Goal: Information Seeking & Learning: Learn about a topic

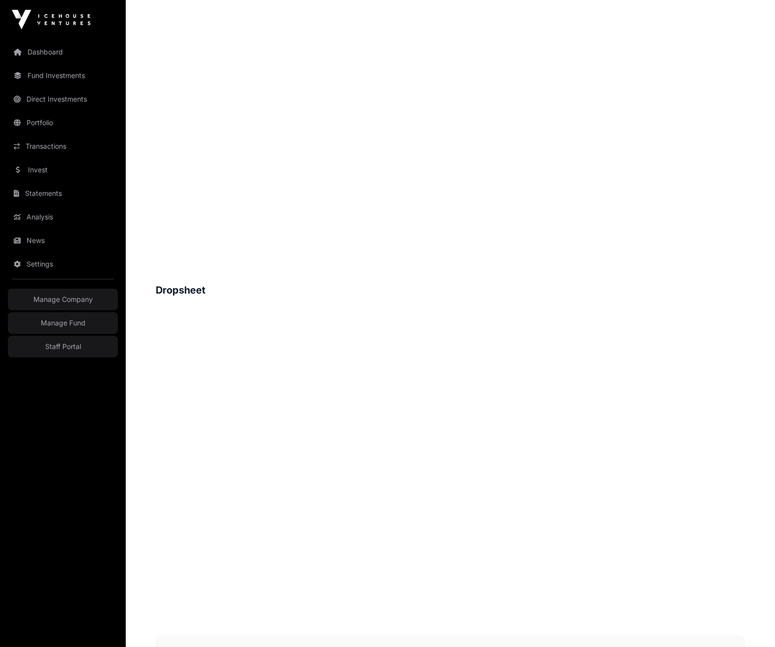
scroll to position [304, 0]
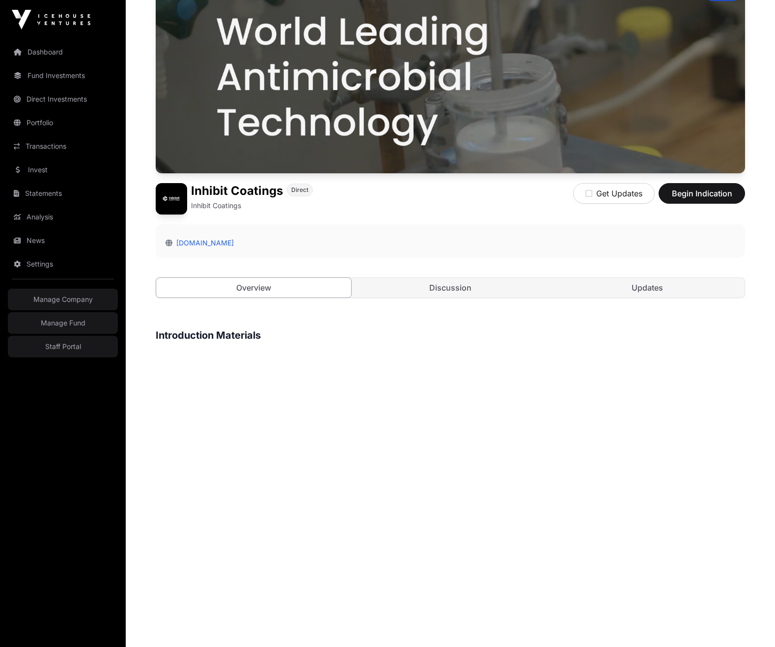
drag, startPoint x: 638, startPoint y: 395, endPoint x: 617, endPoint y: 387, distance: 22.5
click at [636, 393] on figure at bounding box center [450, 495] width 589 height 292
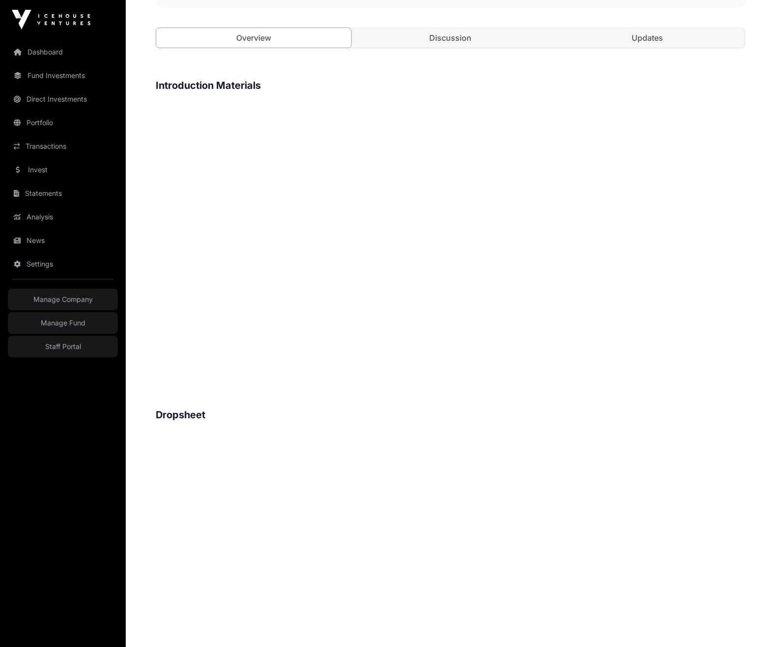
scroll to position [488, 0]
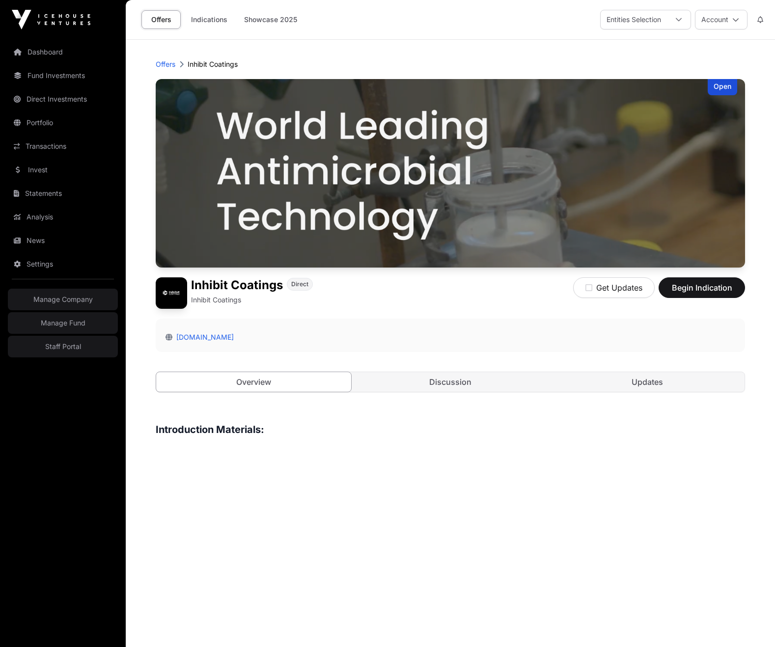
click at [500, 303] on div "Inhibit Coatings Direct Inhibit Coatings Get Updates Begin Indication" at bounding box center [450, 292] width 589 height 31
